Goal: Information Seeking & Learning: Ask a question

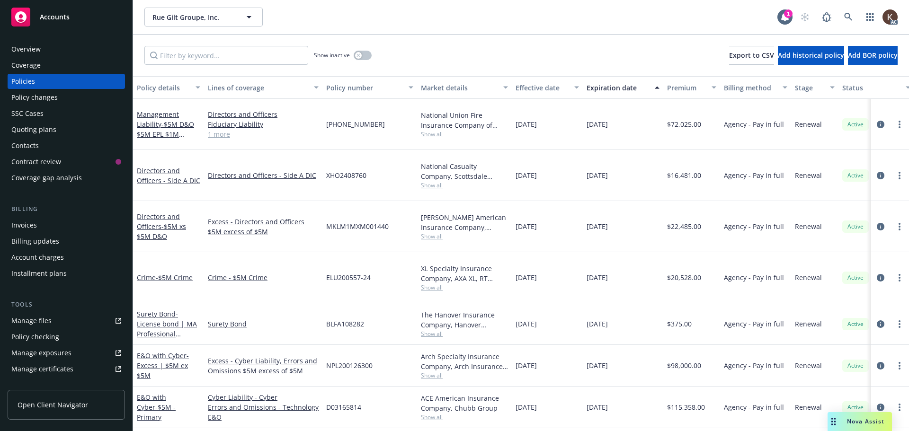
click at [855, 420] on span "Nova Assist" at bounding box center [865, 422] width 37 height 8
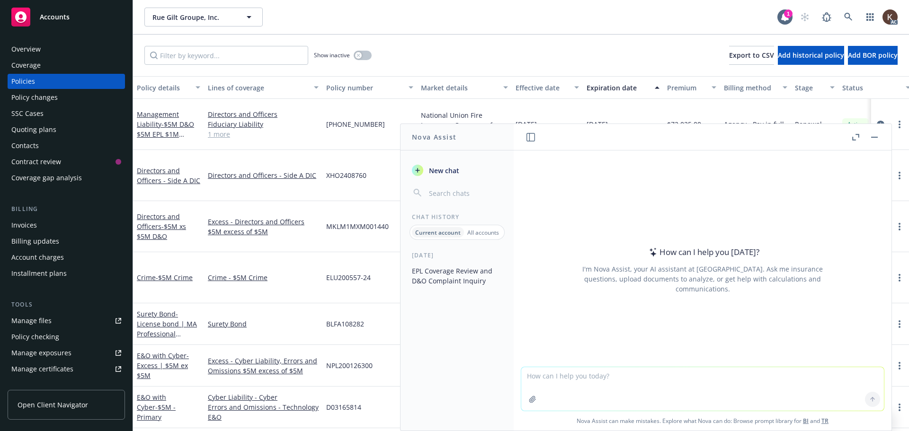
click at [657, 392] on textarea at bounding box center [702, 389] width 363 height 44
type textarea "How is Social Engineering defined in most Crime policies?"
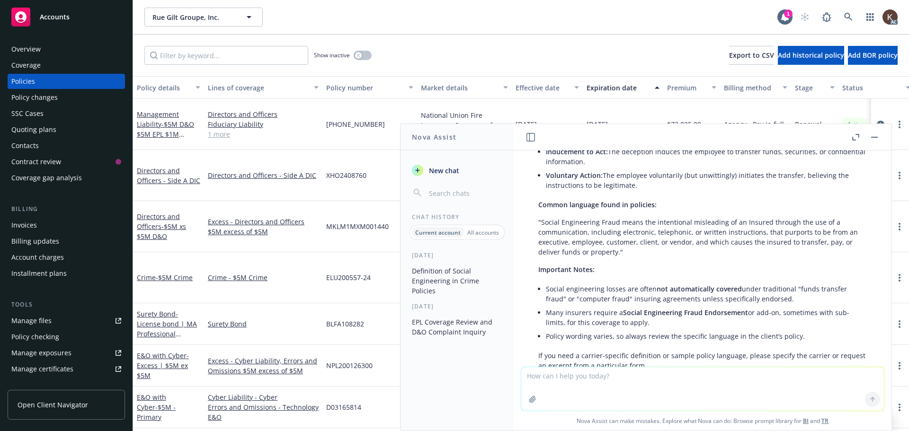
scroll to position [196, 0]
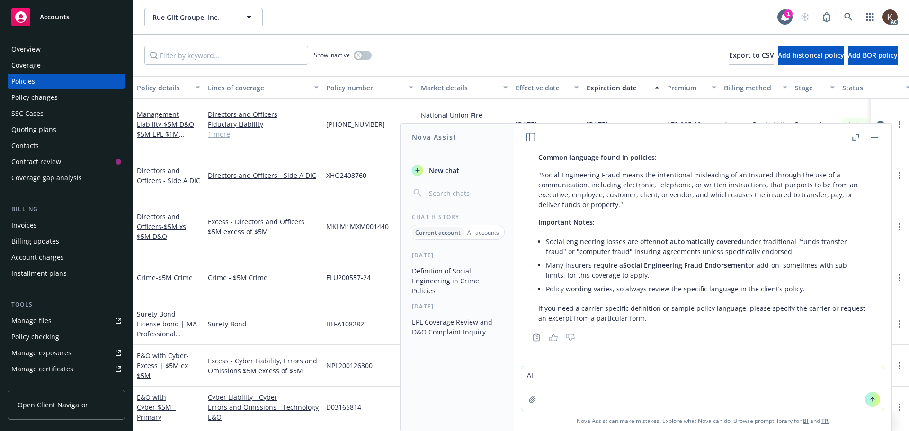
type textarea "AIG"
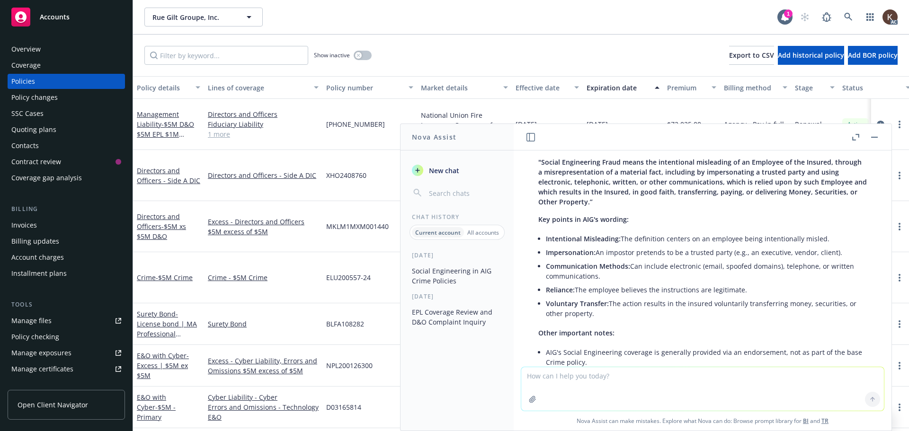
scroll to position [559, 0]
